Goal: Task Accomplishment & Management: Manage account settings

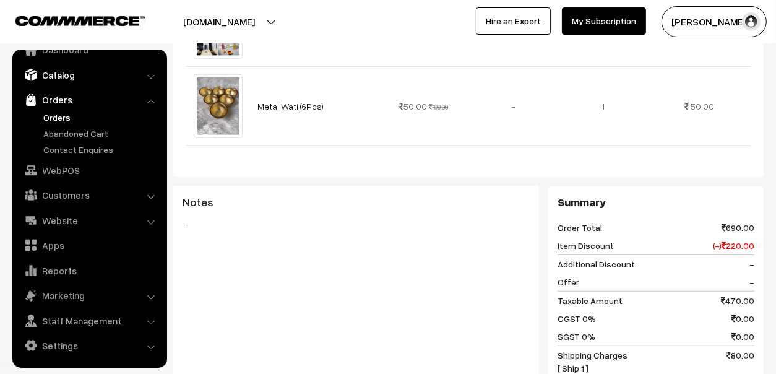
scroll to position [556, 0]
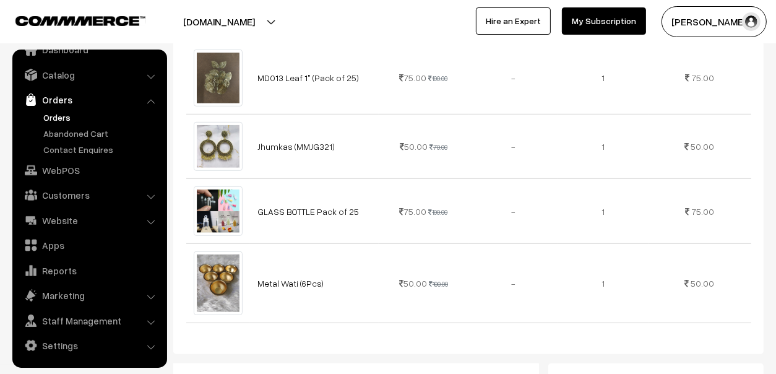
click at [62, 119] on link "Orders" at bounding box center [101, 117] width 123 height 13
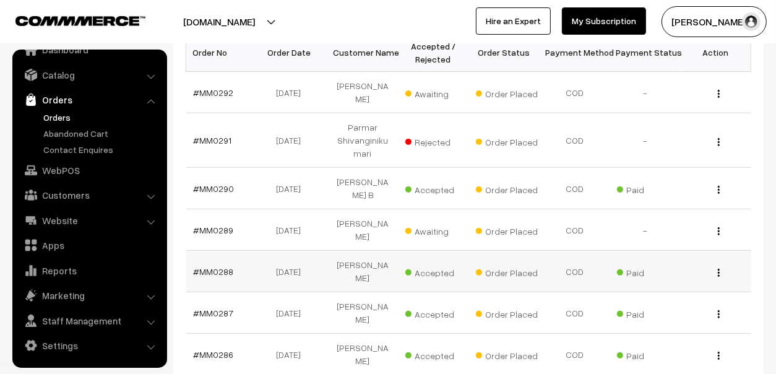
scroll to position [247, 0]
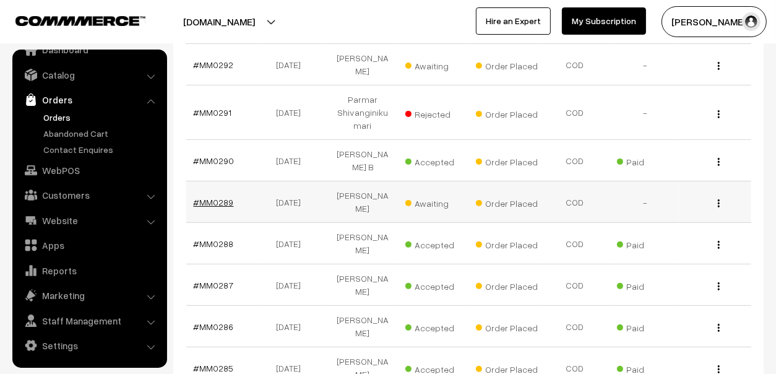
click at [223, 197] on link "#MM0289" at bounding box center [214, 202] width 40 height 11
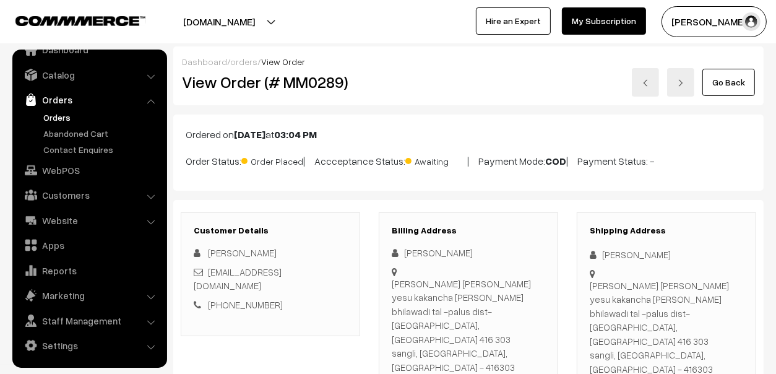
click at [724, 78] on link "Go Back" at bounding box center [728, 82] width 53 height 27
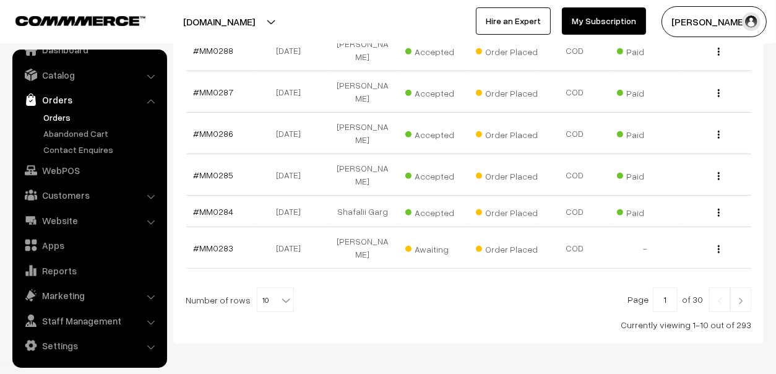
scroll to position [192, 0]
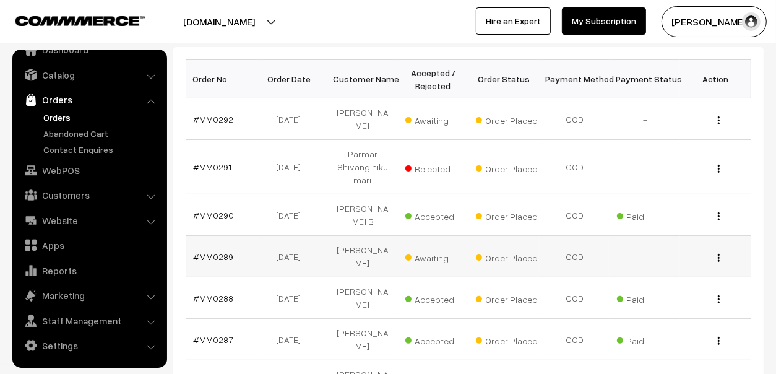
click at [439, 256] on span "Awaiting" at bounding box center [436, 256] width 62 height 16
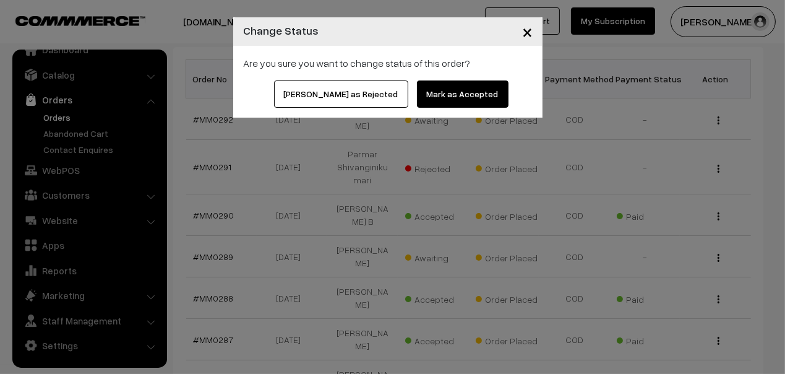
click at [344, 91] on button "[PERSON_NAME] as Rejected" at bounding box center [341, 93] width 134 height 27
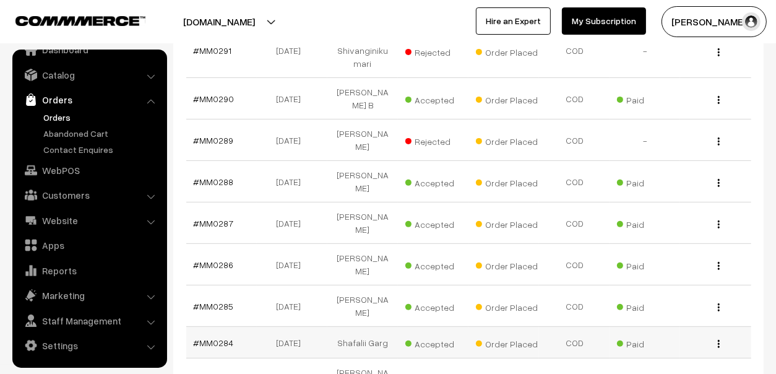
scroll to position [309, 0]
click at [431, 371] on span "Awaiting" at bounding box center [436, 379] width 62 height 16
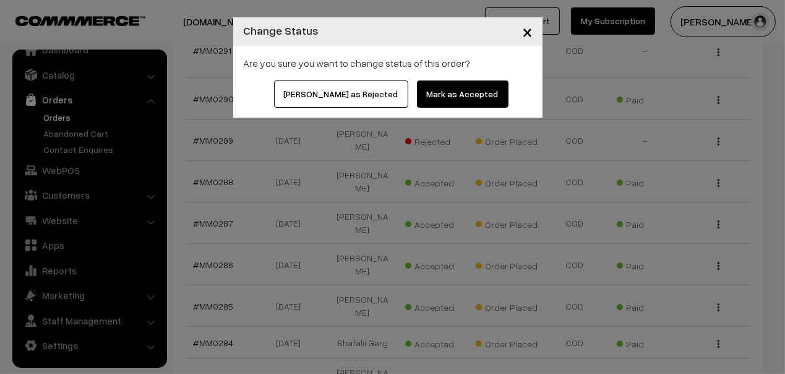
click at [530, 34] on span "×" at bounding box center [527, 31] width 11 height 23
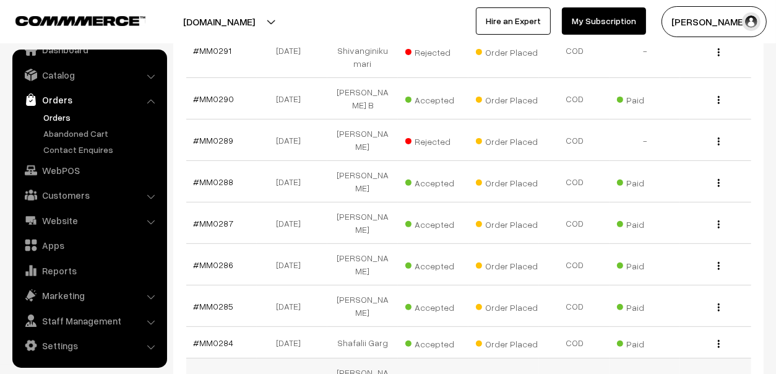
click at [220, 373] on link "#MM0283" at bounding box center [214, 379] width 40 height 11
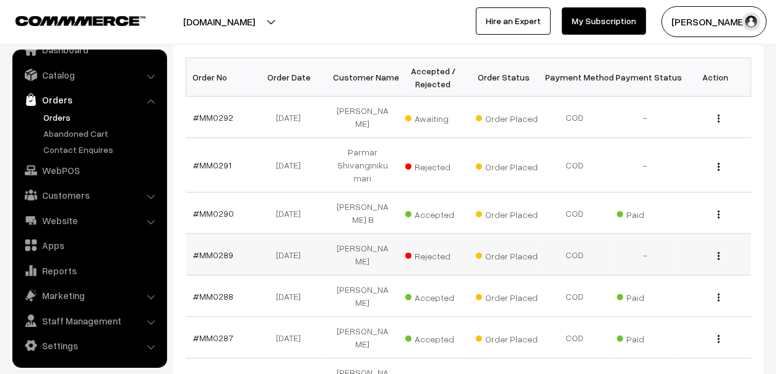
scroll to position [371, 0]
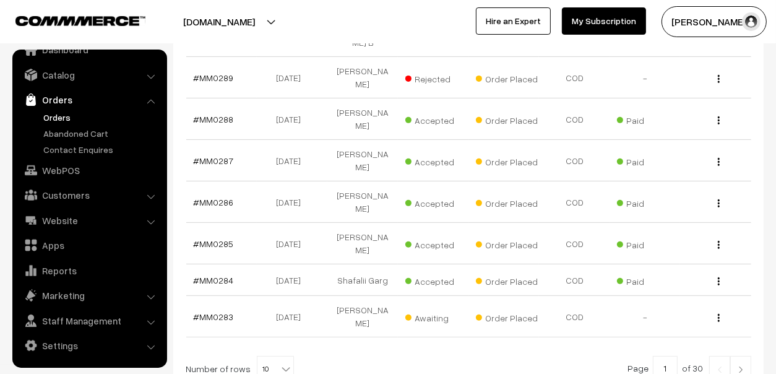
click at [289, 356] on div at bounding box center [469, 368] width 566 height 25
click at [280, 363] on b at bounding box center [286, 369] width 12 height 12
select select "100"
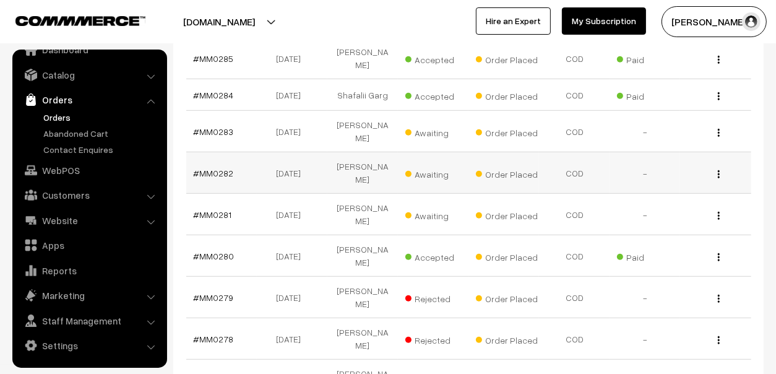
scroll to position [556, 0]
click at [220, 373] on link "#MM0277" at bounding box center [214, 380] width 40 height 11
click at [221, 373] on link "#MM0277" at bounding box center [214, 380] width 40 height 11
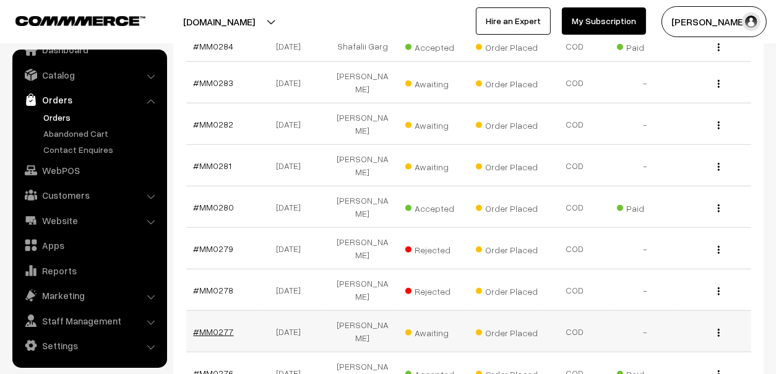
scroll to position [681, 0]
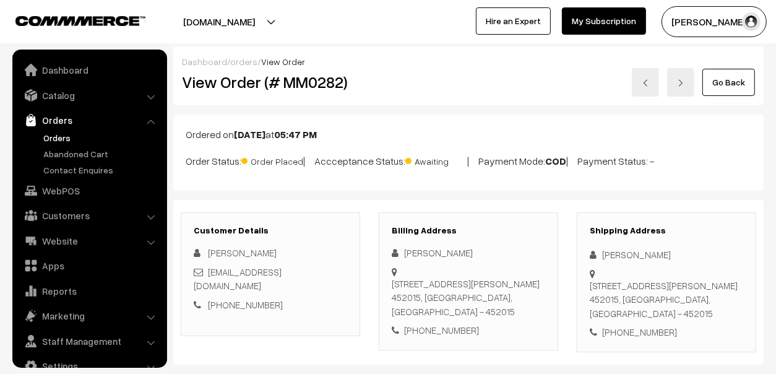
click at [244, 299] on link "+91 9111113008" at bounding box center [245, 304] width 75 height 11
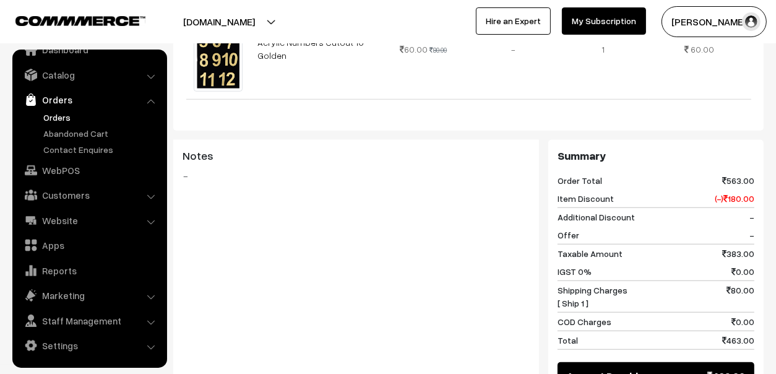
scroll to position [928, 0]
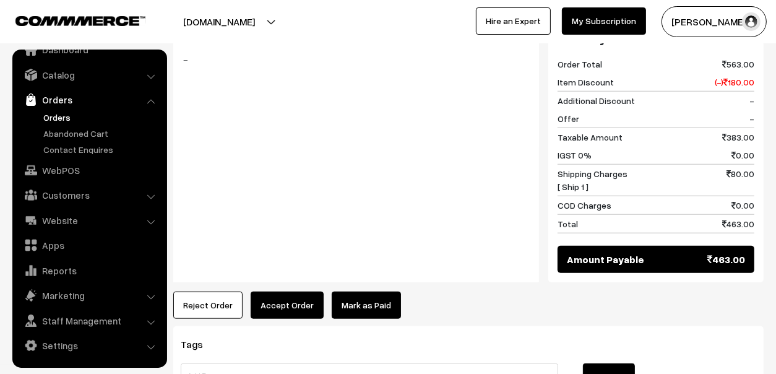
click at [204, 292] on button "Reject Order" at bounding box center [207, 305] width 69 height 27
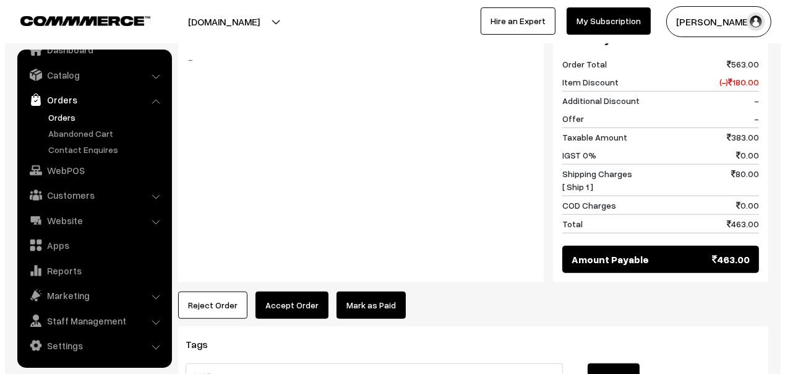
scroll to position [937, 0]
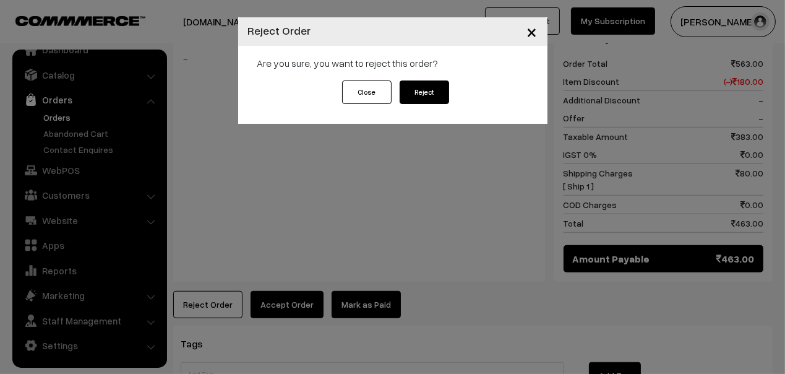
click at [421, 89] on button "Reject" at bounding box center [425, 92] width 50 height 24
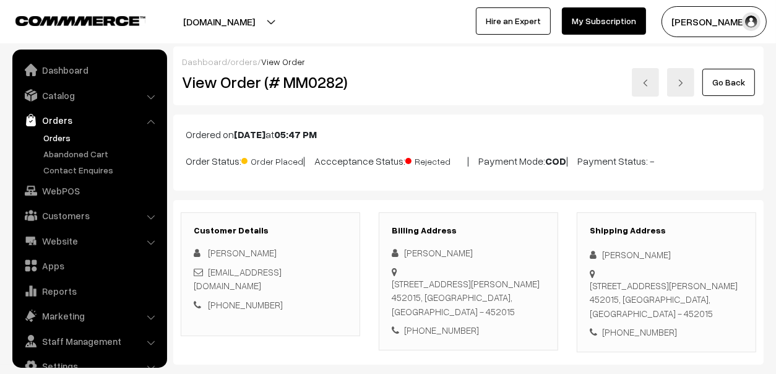
scroll to position [20, 0]
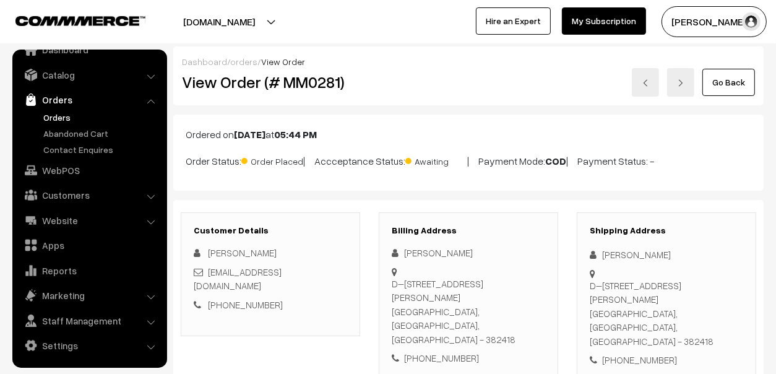
click at [231, 299] on link "+91 9752194345" at bounding box center [245, 304] width 75 height 11
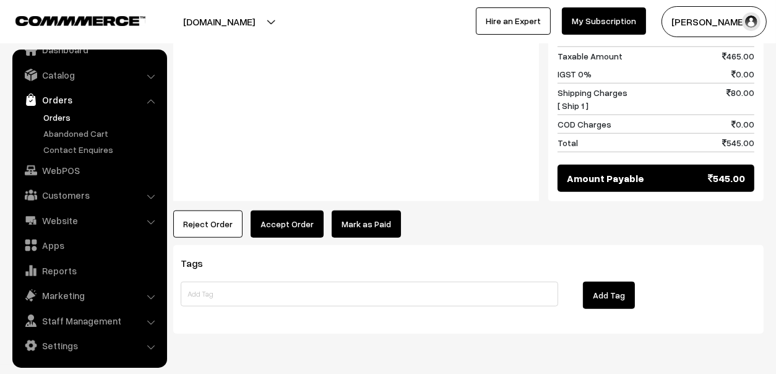
scroll to position [866, 0]
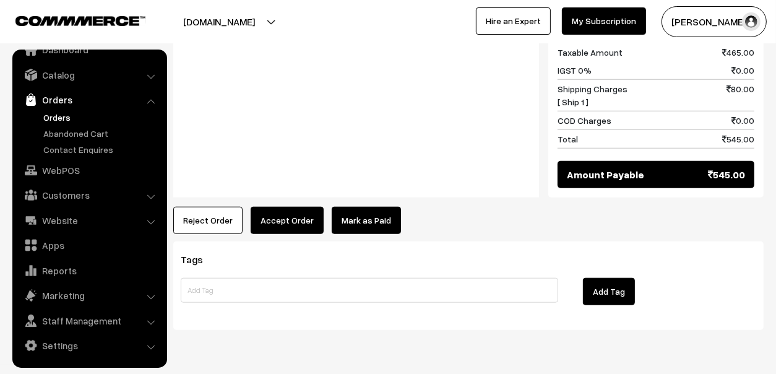
click at [212, 210] on button "Reject Order" at bounding box center [207, 220] width 69 height 27
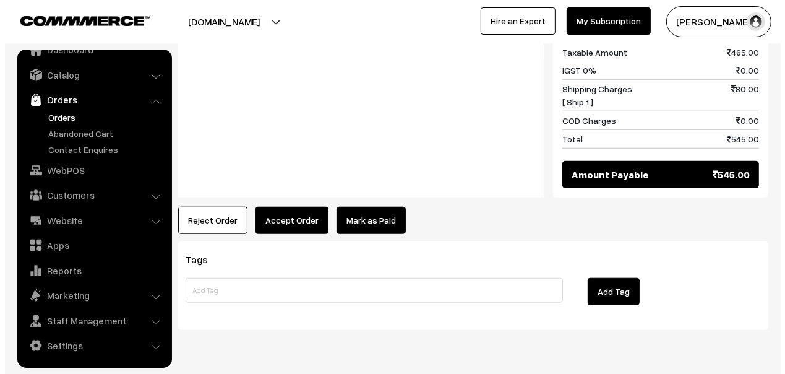
scroll to position [872, 0]
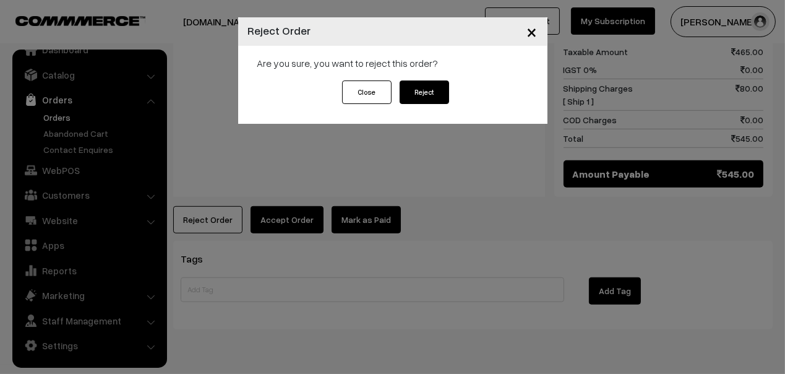
click at [425, 97] on button "Reject" at bounding box center [425, 92] width 50 height 24
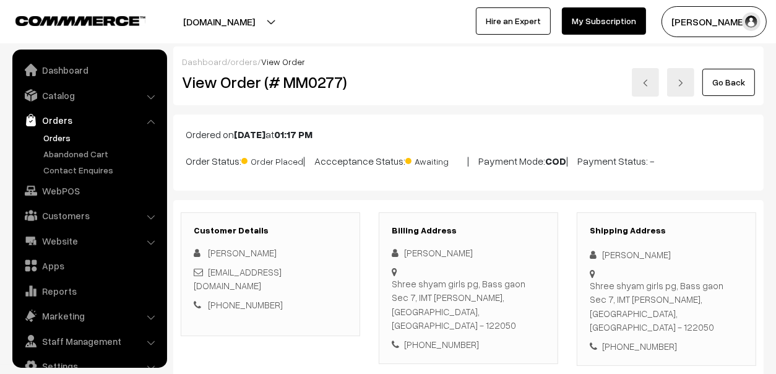
scroll to position [20, 0]
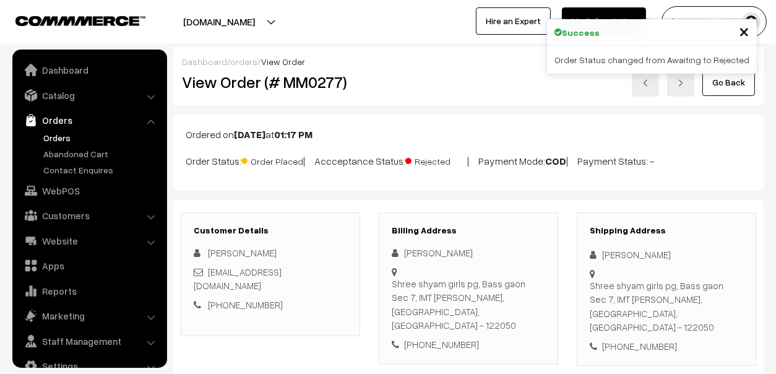
scroll to position [20, 0]
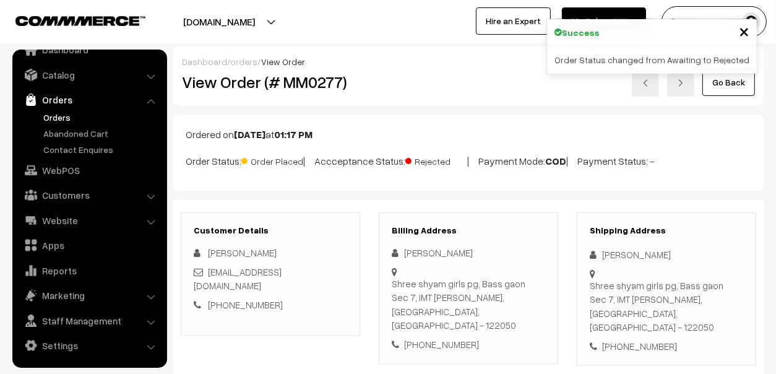
click at [46, 118] on link "Orders" at bounding box center [101, 117] width 123 height 13
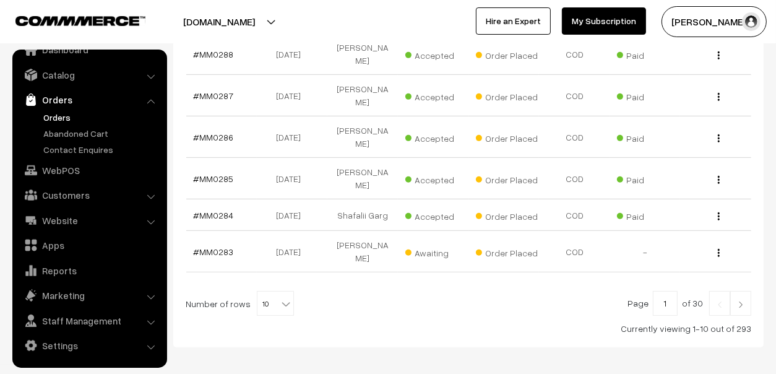
scroll to position [440, 0]
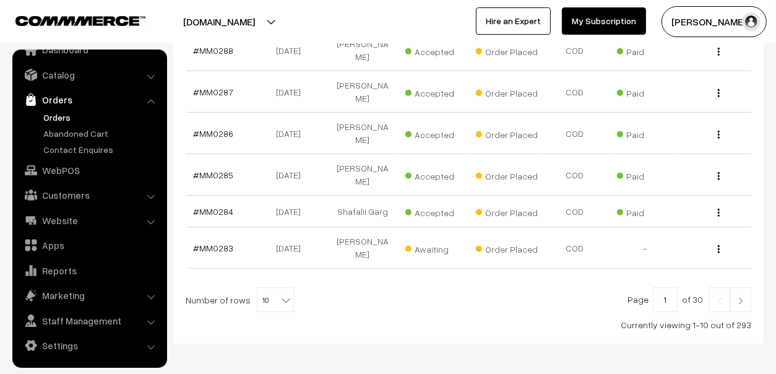
click at [745, 297] on img at bounding box center [740, 300] width 11 height 7
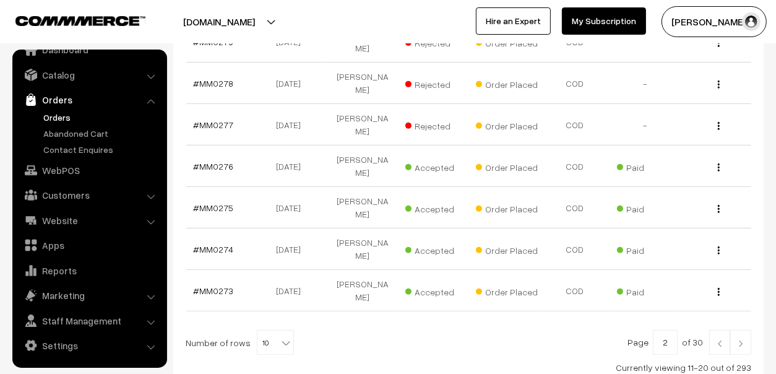
scroll to position [397, 0]
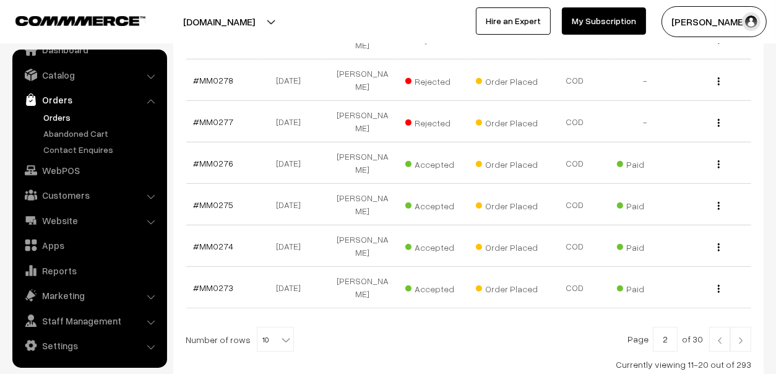
click at [741, 337] on img at bounding box center [740, 340] width 11 height 7
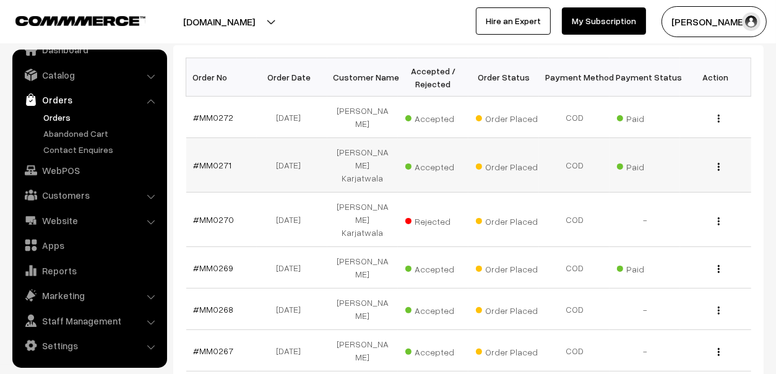
scroll to position [123, 0]
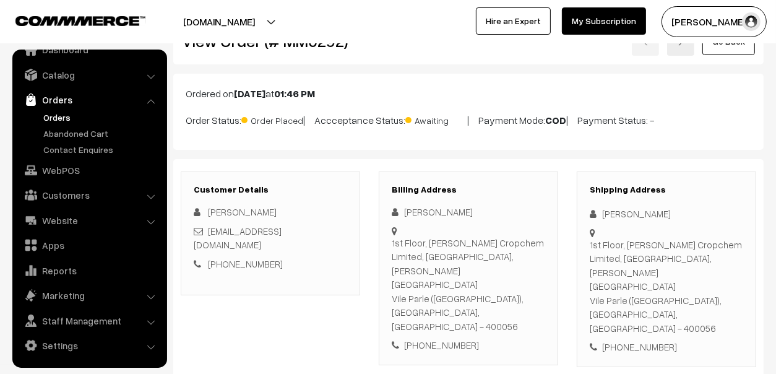
scroll to position [61, 0]
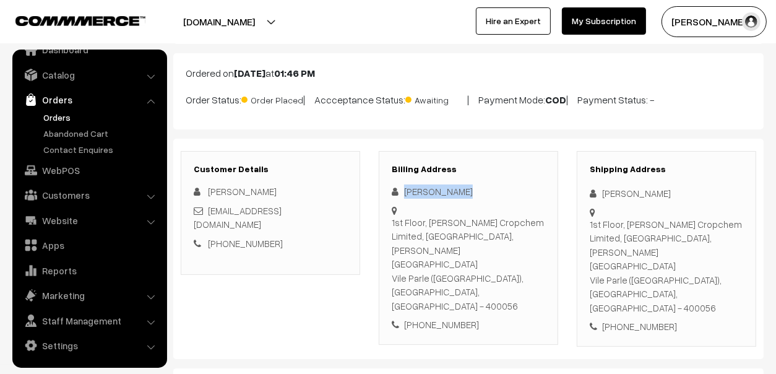
drag, startPoint x: 452, startPoint y: 202, endPoint x: 400, endPoint y: 192, distance: 52.9
click at [400, 192] on div "[PERSON_NAME]" at bounding box center [468, 191] width 153 height 14
drag, startPoint x: 488, startPoint y: 302, endPoint x: 420, endPoint y: 305, distance: 68.1
click at [420, 305] on div "Billing Address [PERSON_NAME] [STREET_ADDRESS][PERSON_NAME][PERSON_NAME] [PHONE…" at bounding box center [468, 248] width 179 height 194
copy div "9867621692"
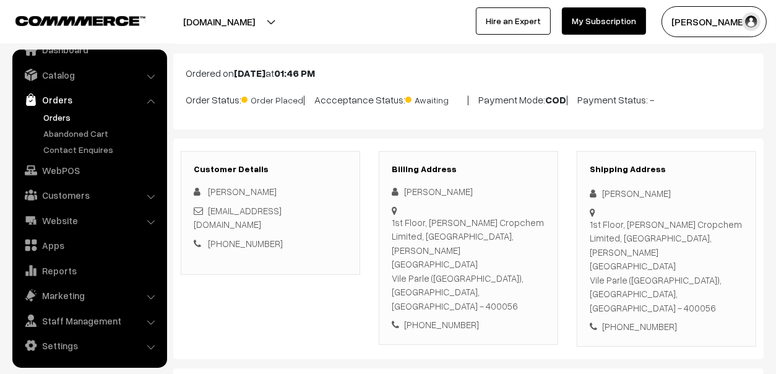
drag, startPoint x: 591, startPoint y: 222, endPoint x: 633, endPoint y: 276, distance: 68.0
click at [633, 276] on div "1st Floor, [PERSON_NAME] Cropchem Limited, [STREET_ADDRESS][PERSON_NAME]" at bounding box center [666, 266] width 153 height 98
drag, startPoint x: 588, startPoint y: 219, endPoint x: 625, endPoint y: 259, distance: 54.7
click at [625, 259] on div "Shipping Address [PERSON_NAME] [STREET_ADDRESS][PERSON_NAME][PERSON_NAME] [PHON…" at bounding box center [666, 249] width 179 height 196
click at [671, 292] on div "Shipping Address [PERSON_NAME] [STREET_ADDRESS][PERSON_NAME][PERSON_NAME] [PHON…" at bounding box center [666, 249] width 179 height 196
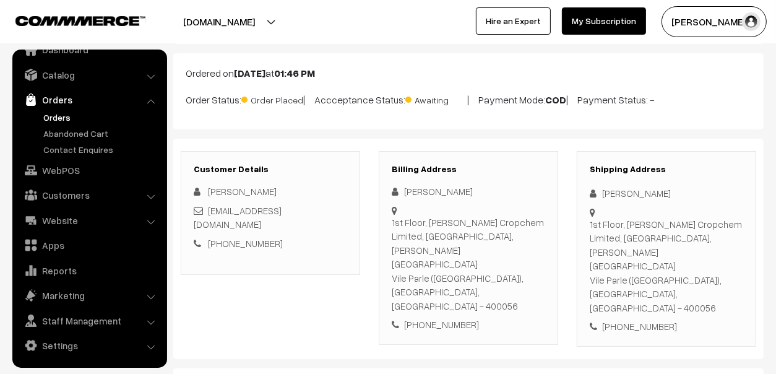
drag, startPoint x: 671, startPoint y: 295, endPoint x: 590, endPoint y: 227, distance: 106.3
click at [590, 227] on div "Shipping Address [PERSON_NAME] [STREET_ADDRESS][PERSON_NAME][PERSON_NAME] [PHON…" at bounding box center [666, 249] width 179 height 196
copy div "1st Floor, Sharda Cropchem Limited, Prime Business Park, Dashrathlal Joshi Road…"
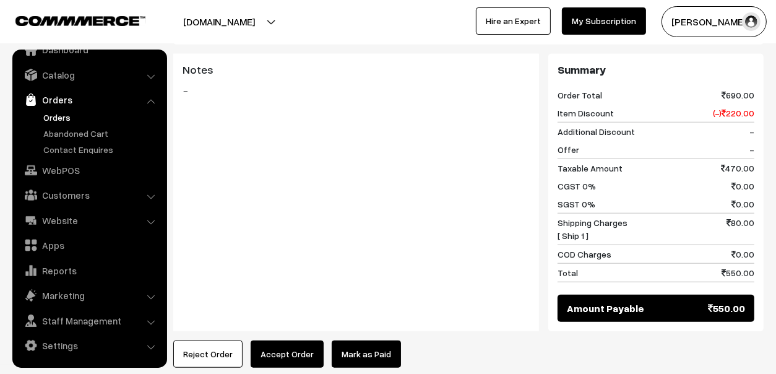
scroll to position [928, 0]
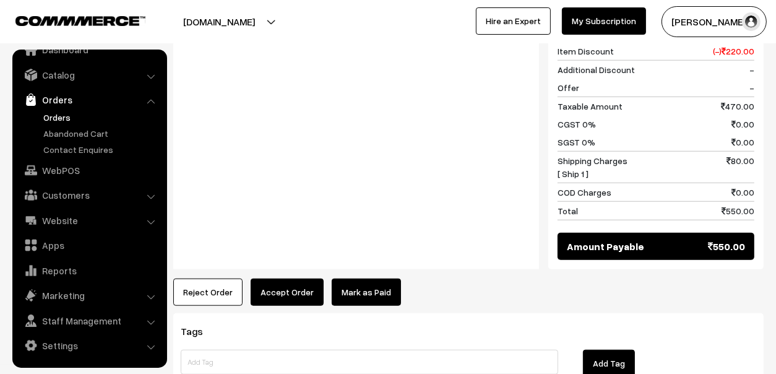
click at [354, 279] on link "Mark as Paid" at bounding box center [366, 292] width 69 height 27
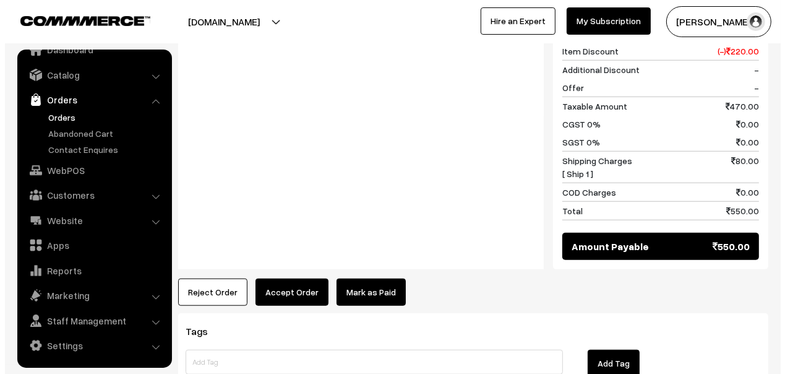
scroll to position [935, 0]
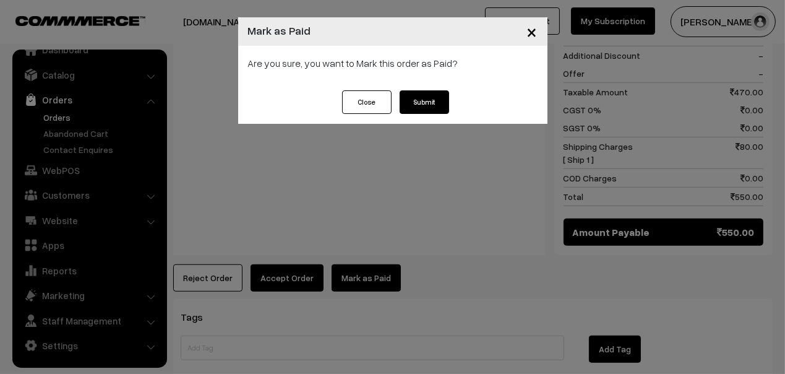
click at [432, 101] on button "Submit" at bounding box center [425, 102] width 50 height 24
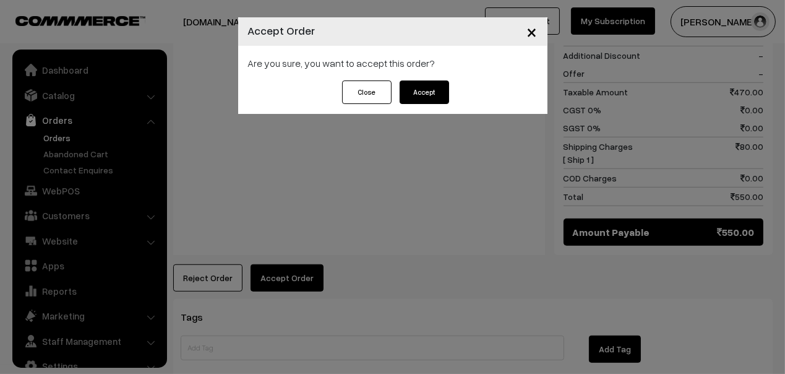
scroll to position [20, 0]
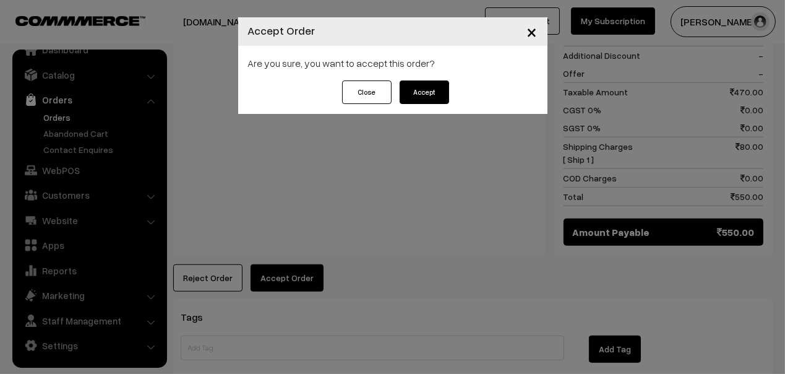
click at [430, 84] on button "Accept" at bounding box center [425, 92] width 50 height 24
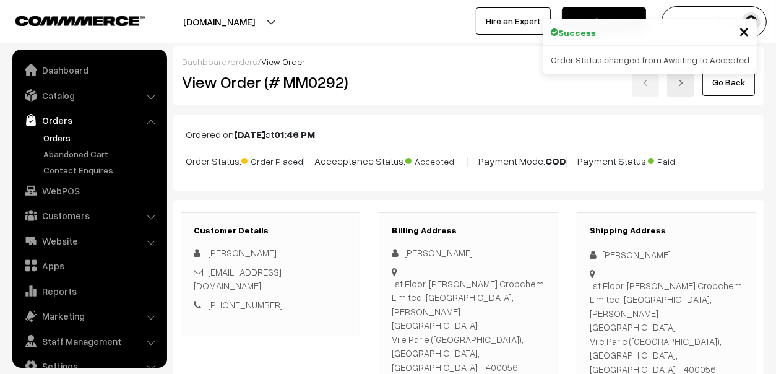
scroll to position [20, 0]
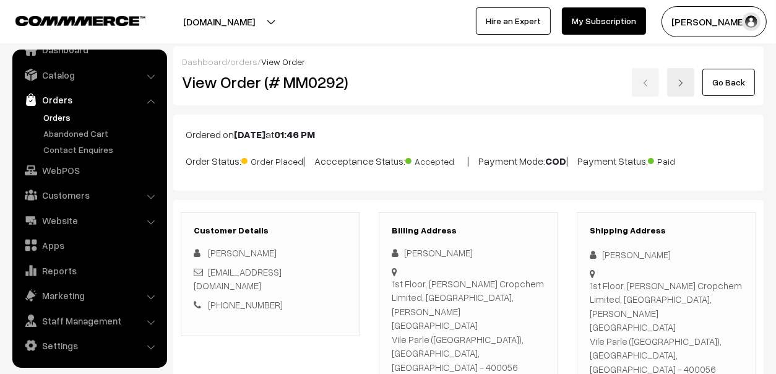
click at [61, 117] on link "Orders" at bounding box center [101, 117] width 123 height 13
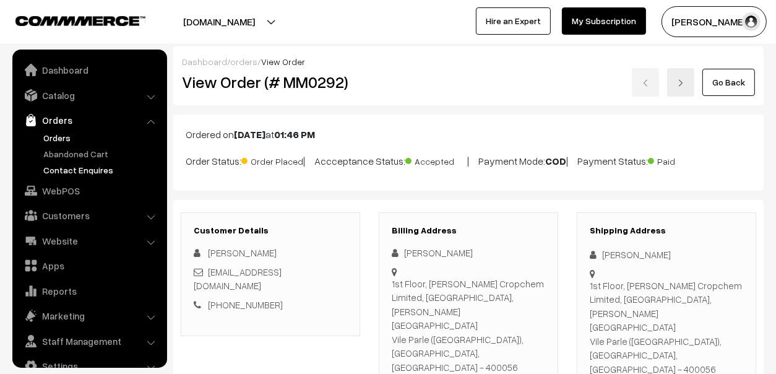
scroll to position [14, 0]
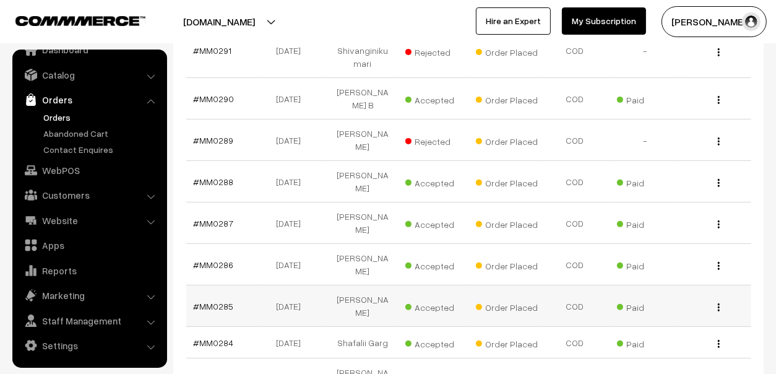
scroll to position [440, 0]
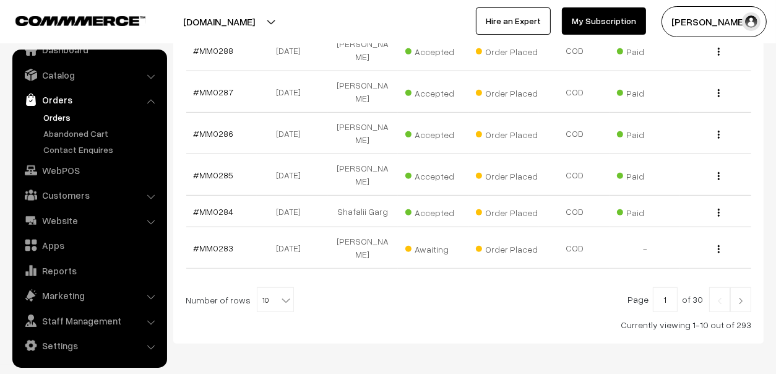
click at [741, 287] on link at bounding box center [740, 299] width 21 height 25
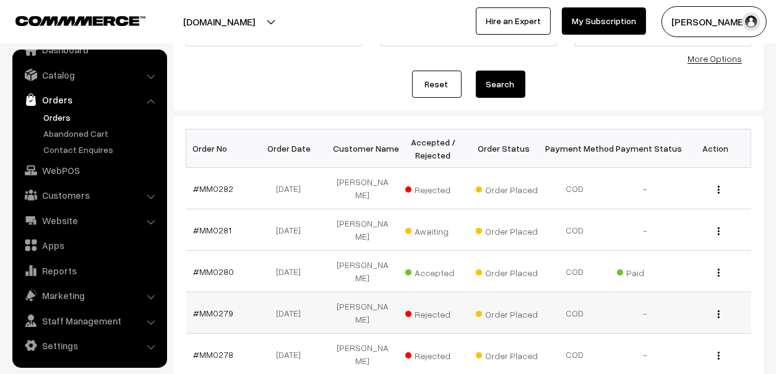
scroll to position [186, 0]
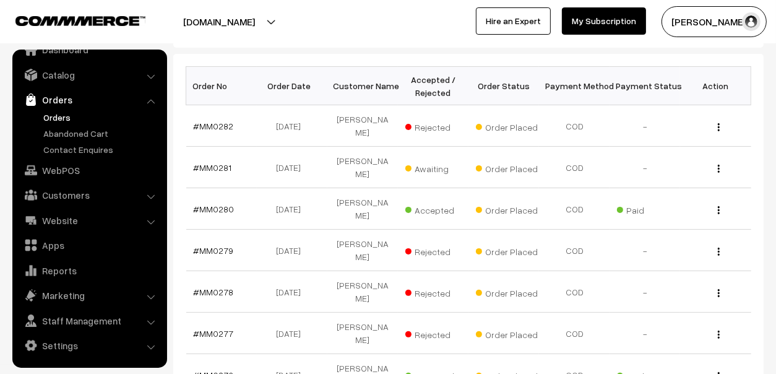
click at [59, 95] on link "Orders" at bounding box center [88, 100] width 147 height 22
click at [60, 129] on link "Abandoned Cart" at bounding box center [101, 133] width 123 height 13
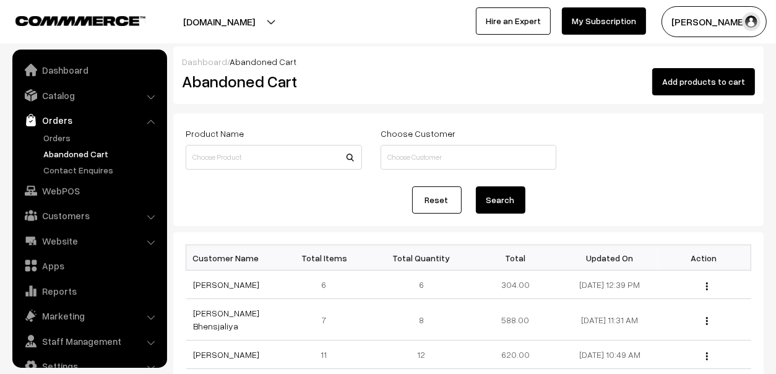
scroll to position [20, 0]
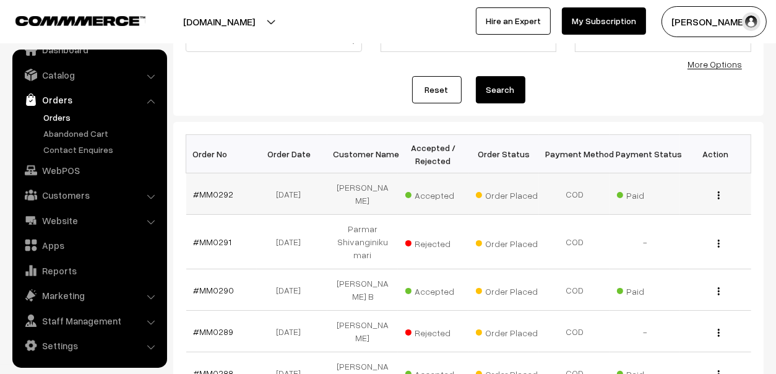
scroll to position [123, 0]
